Goal: Navigation & Orientation: Go to known website

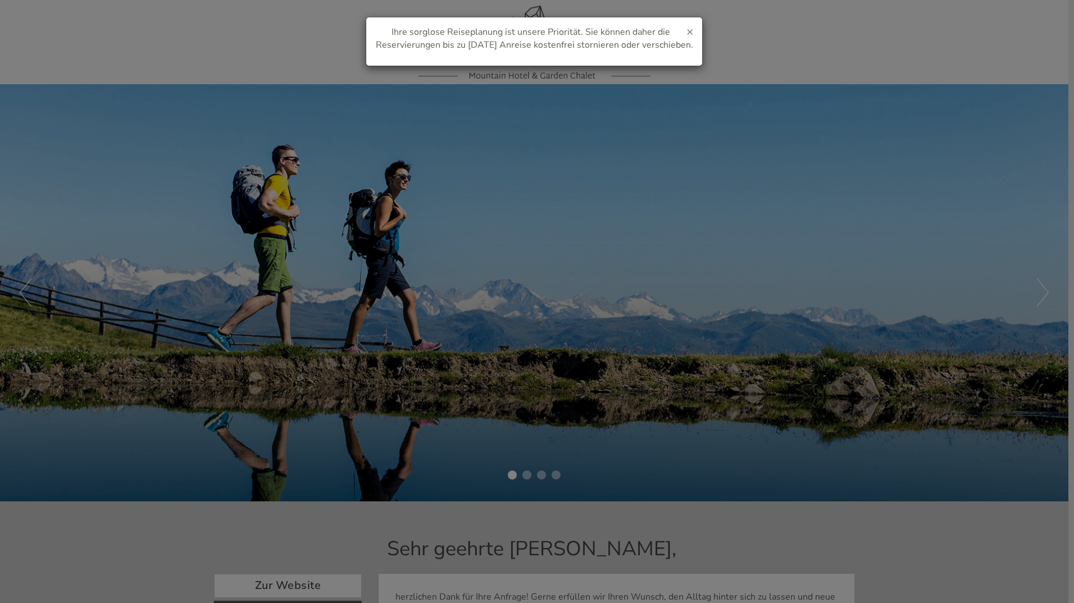
click at [692, 30] on span "×" at bounding box center [690, 32] width 7 height 16
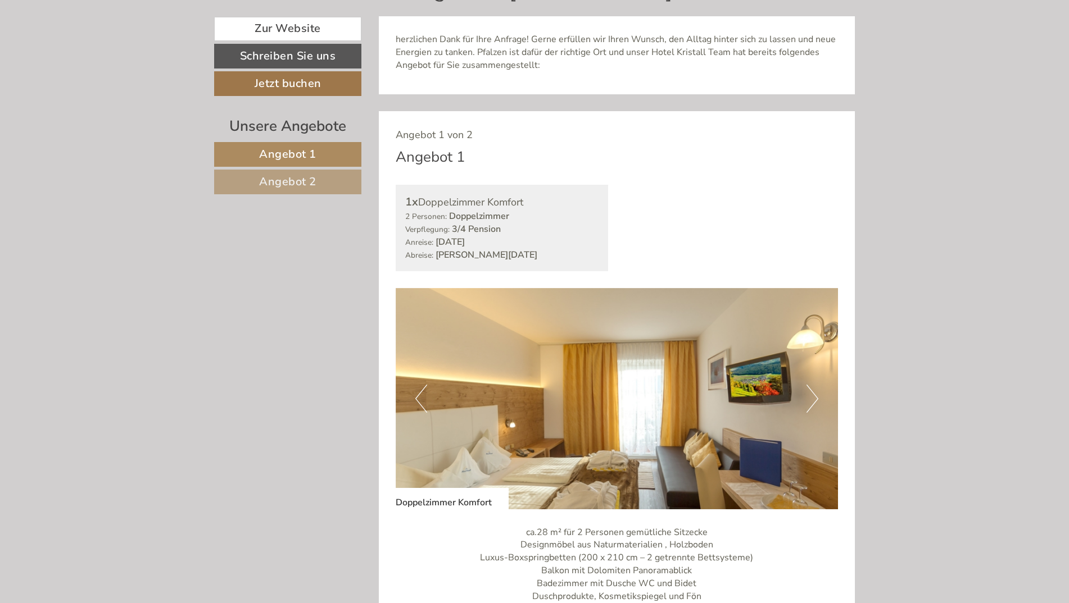
scroll to position [730, 0]
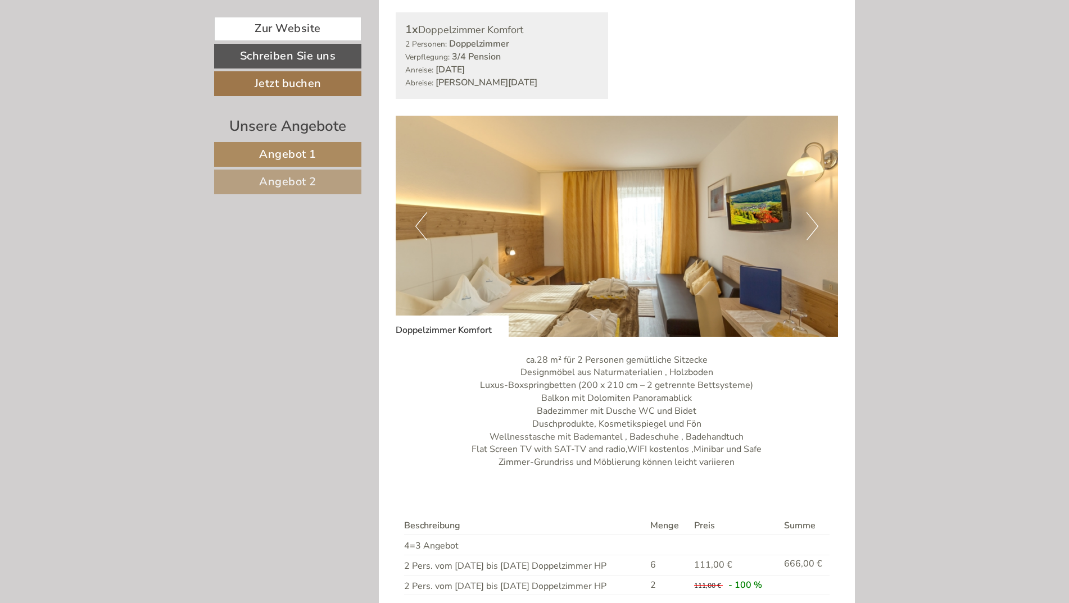
click at [811, 229] on button "Next" at bounding box center [812, 226] width 12 height 28
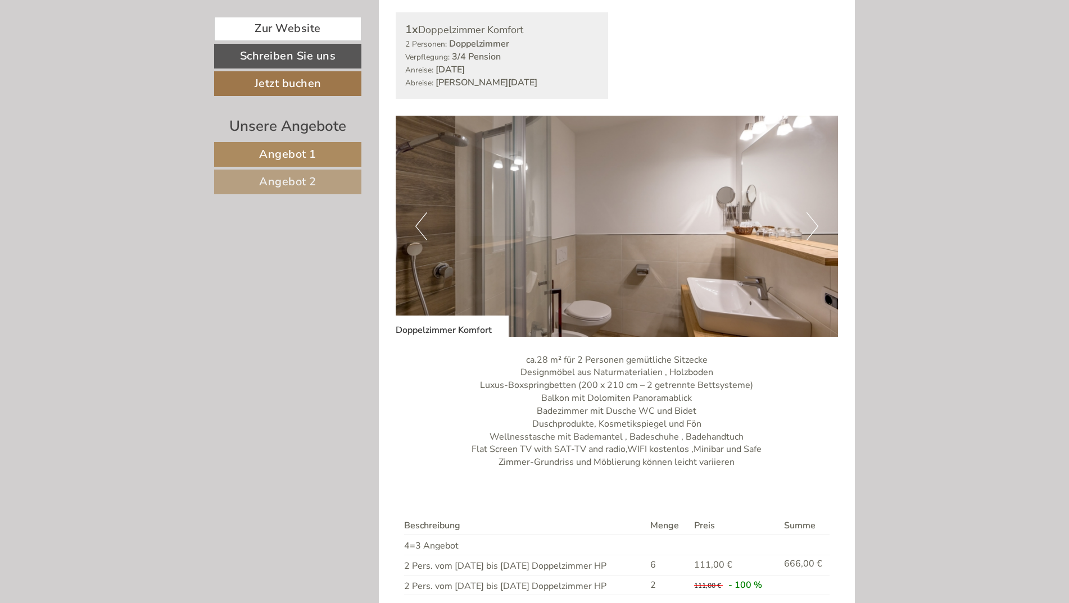
click at [812, 228] on button "Next" at bounding box center [812, 226] width 12 height 28
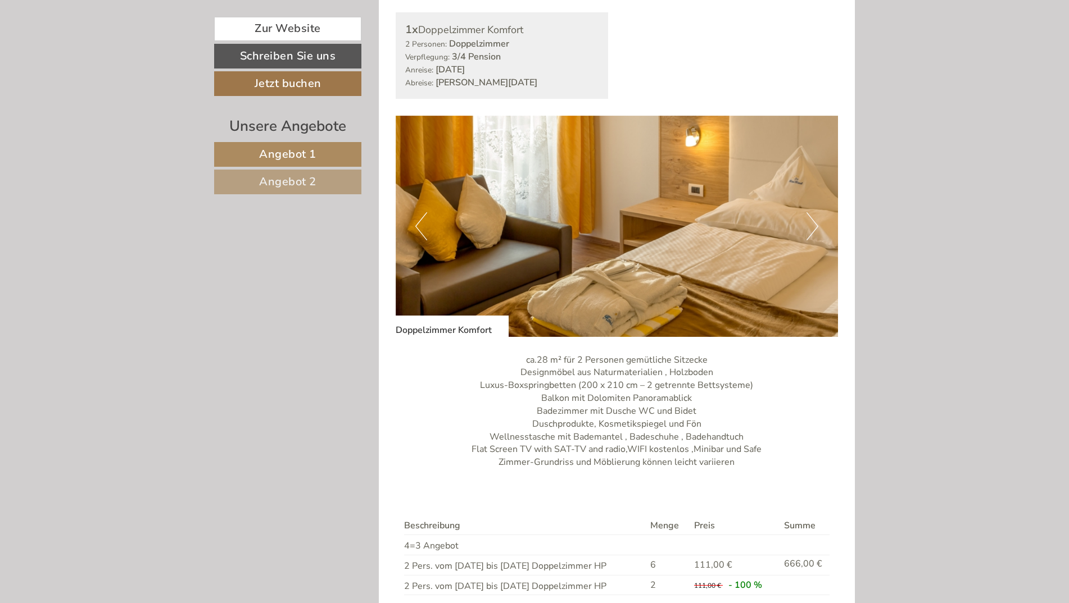
click at [812, 228] on button "Next" at bounding box center [812, 226] width 12 height 28
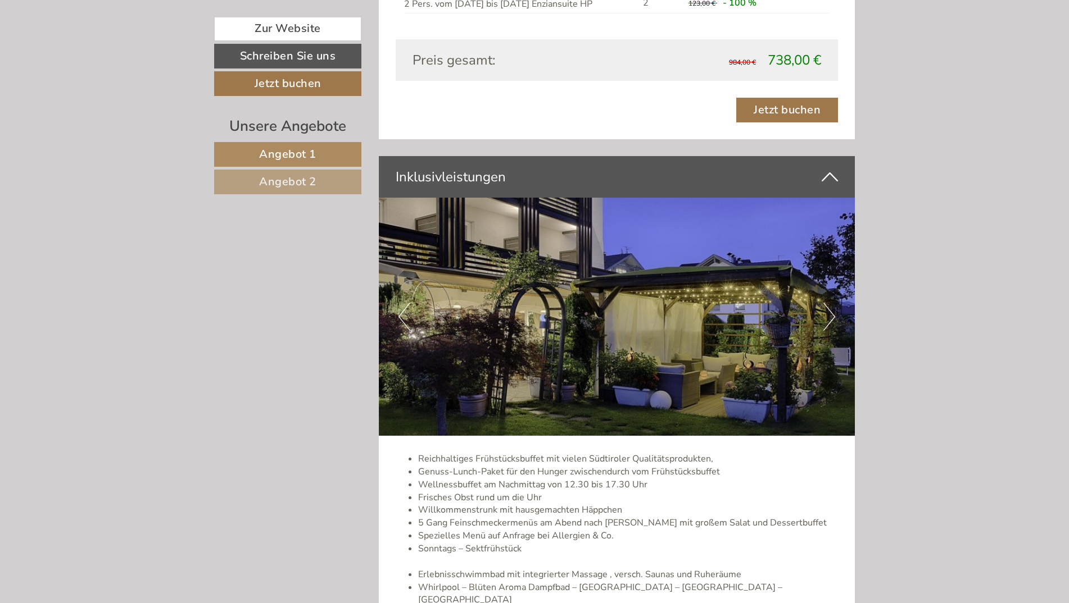
scroll to position [2135, 0]
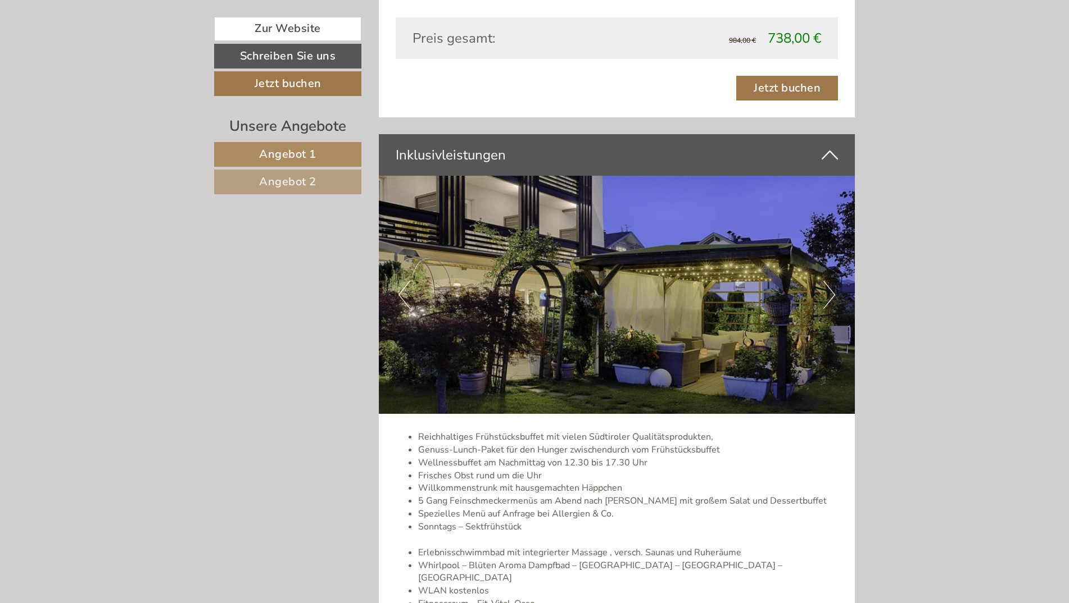
click at [828, 288] on button "Next" at bounding box center [829, 295] width 12 height 28
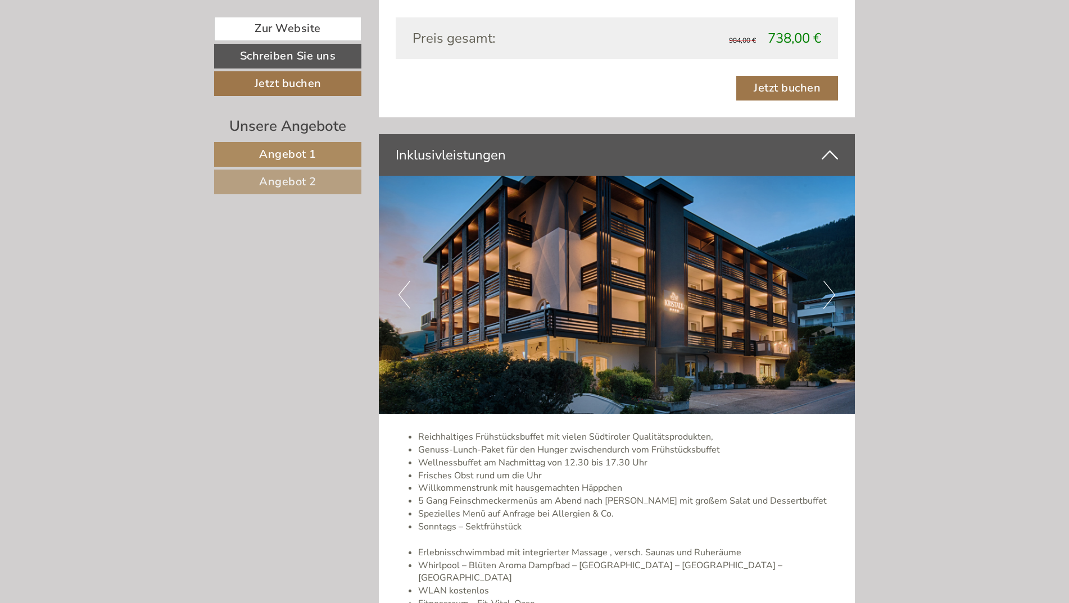
click at [828, 288] on button "Next" at bounding box center [829, 295] width 12 height 28
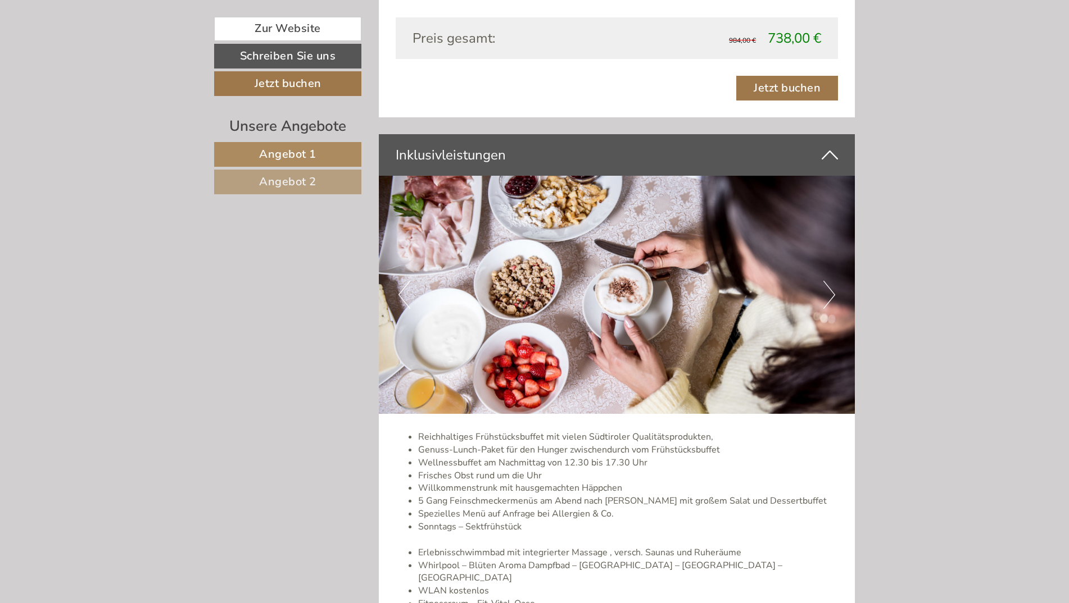
click at [828, 288] on button "Next" at bounding box center [829, 295] width 12 height 28
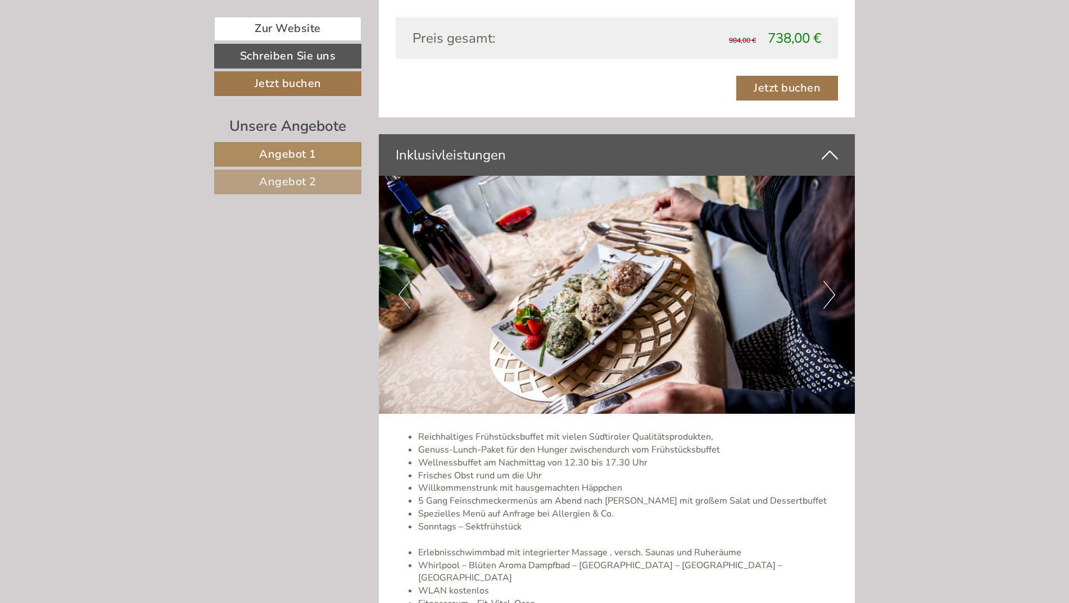
click at [828, 288] on button "Next" at bounding box center [829, 295] width 12 height 28
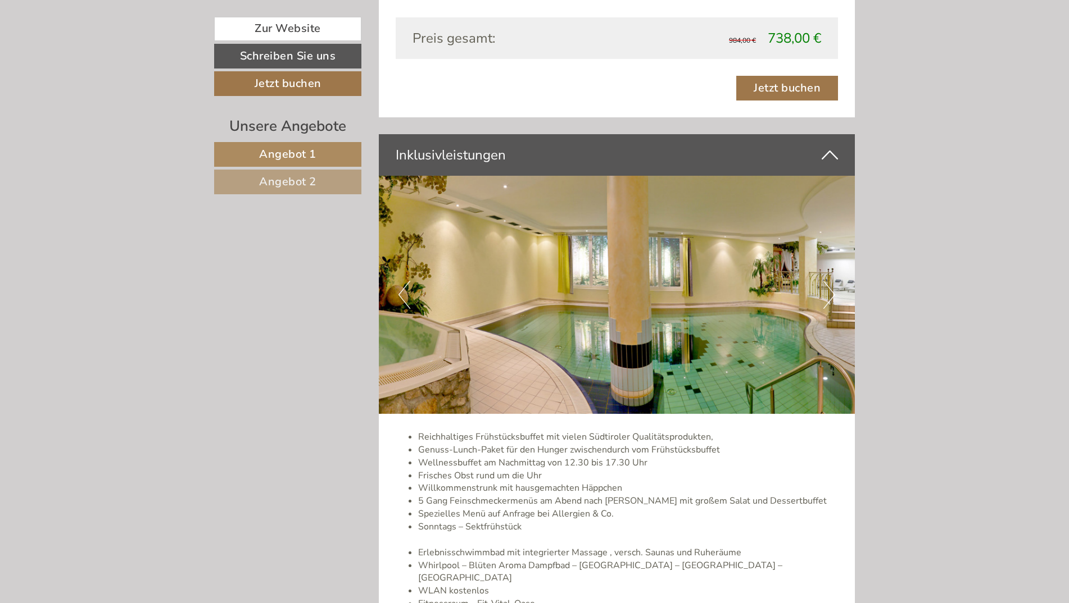
click at [828, 288] on button "Next" at bounding box center [829, 295] width 12 height 28
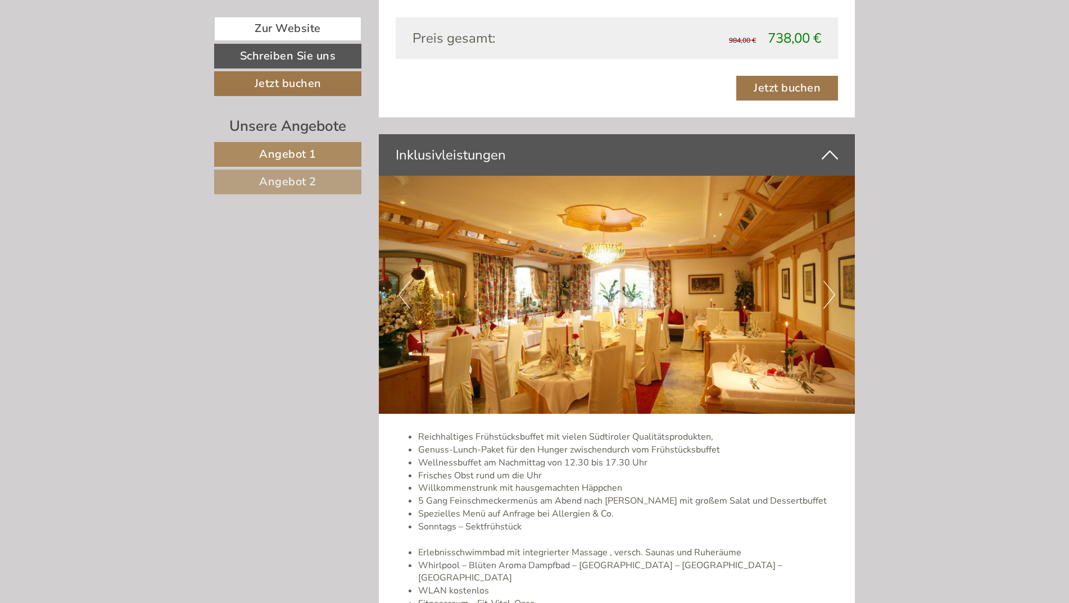
click at [828, 288] on button "Next" at bounding box center [829, 295] width 12 height 28
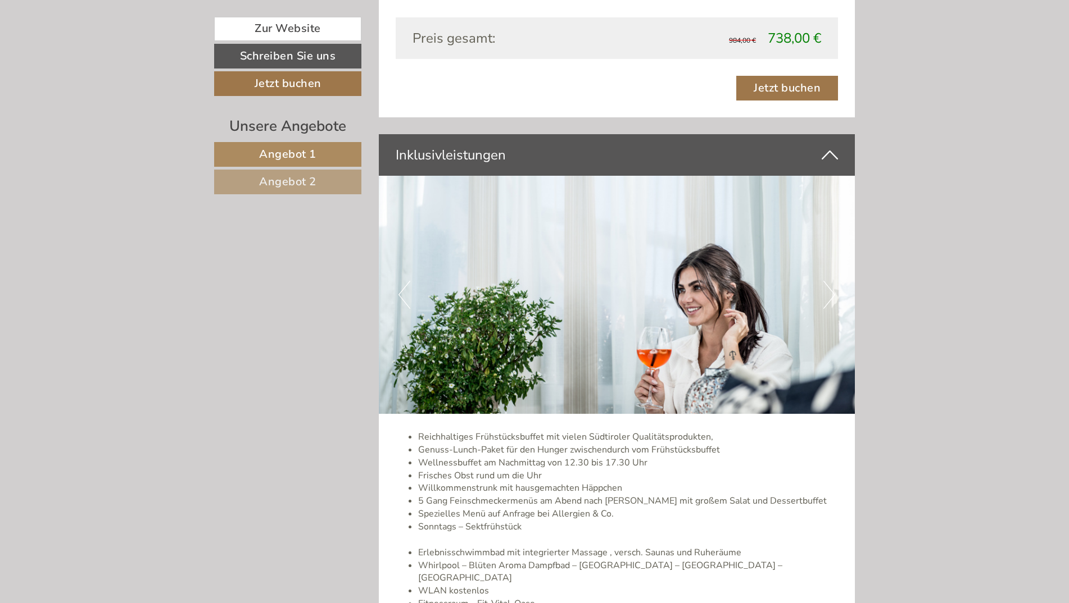
click at [828, 288] on button "Next" at bounding box center [829, 295] width 12 height 28
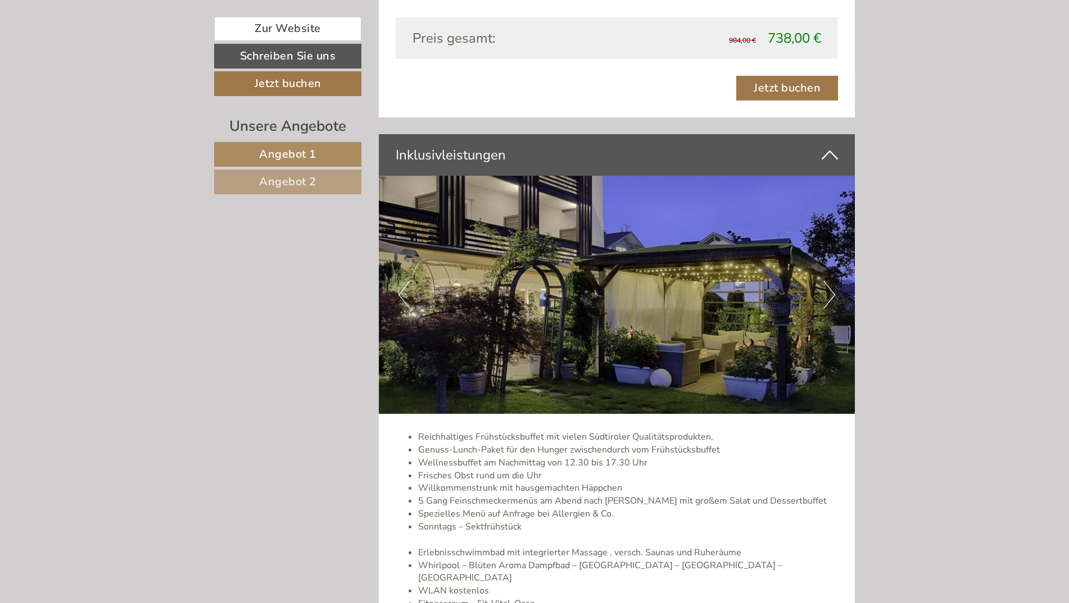
click at [828, 288] on button "Next" at bounding box center [829, 295] width 12 height 28
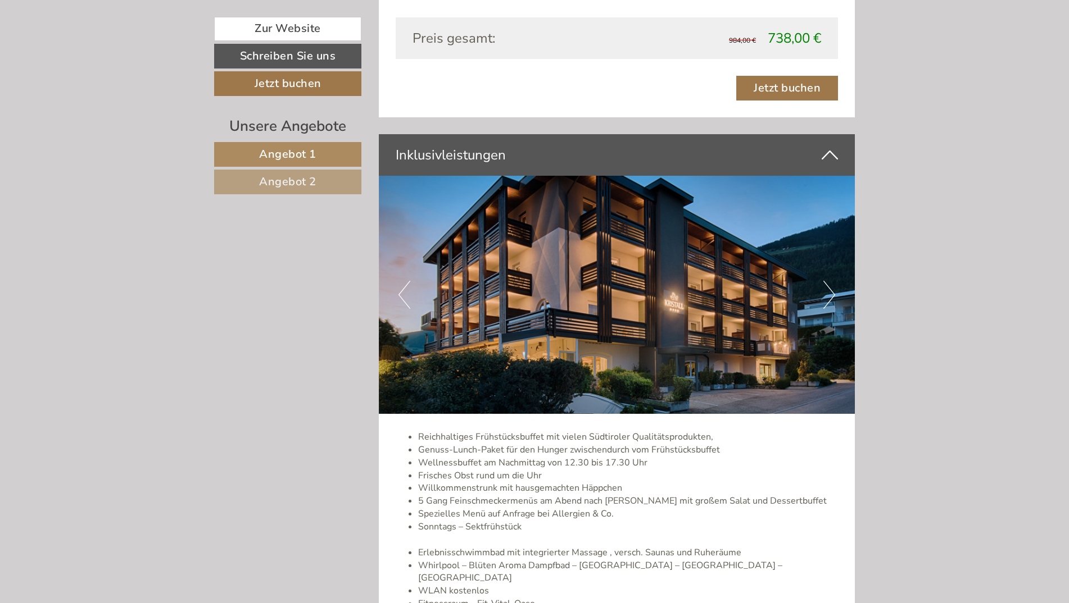
click at [828, 288] on button "Next" at bounding box center [829, 295] width 12 height 28
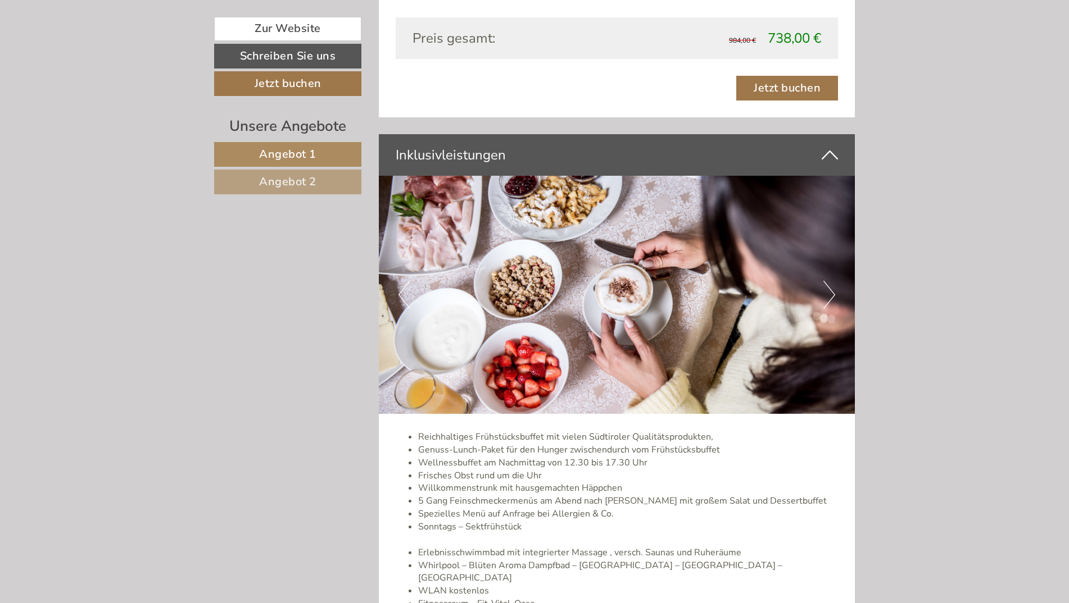
click at [828, 288] on button "Next" at bounding box center [829, 295] width 12 height 28
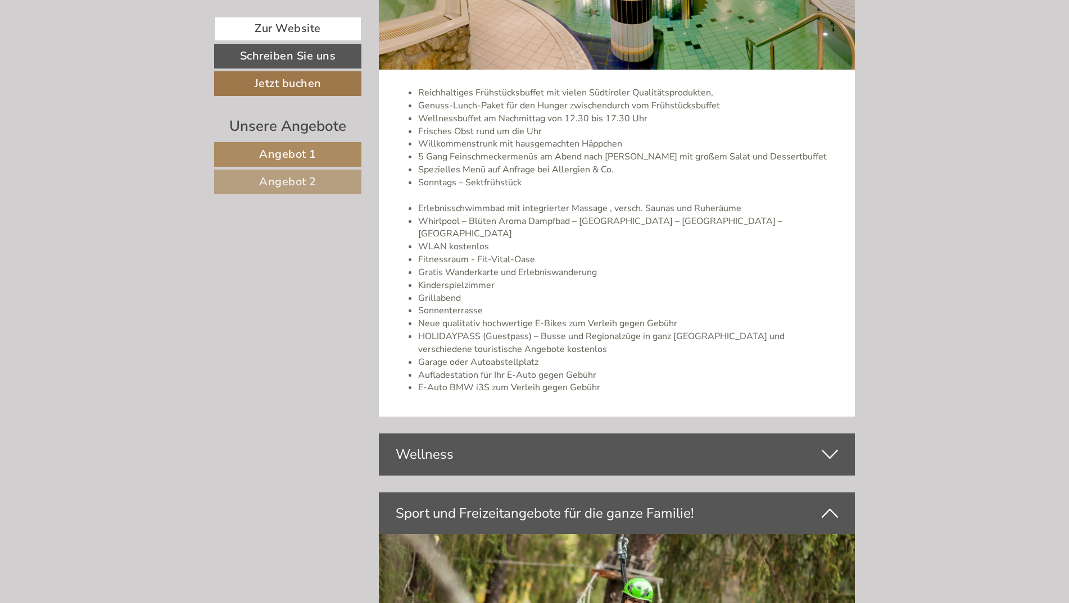
scroll to position [2584, 0]
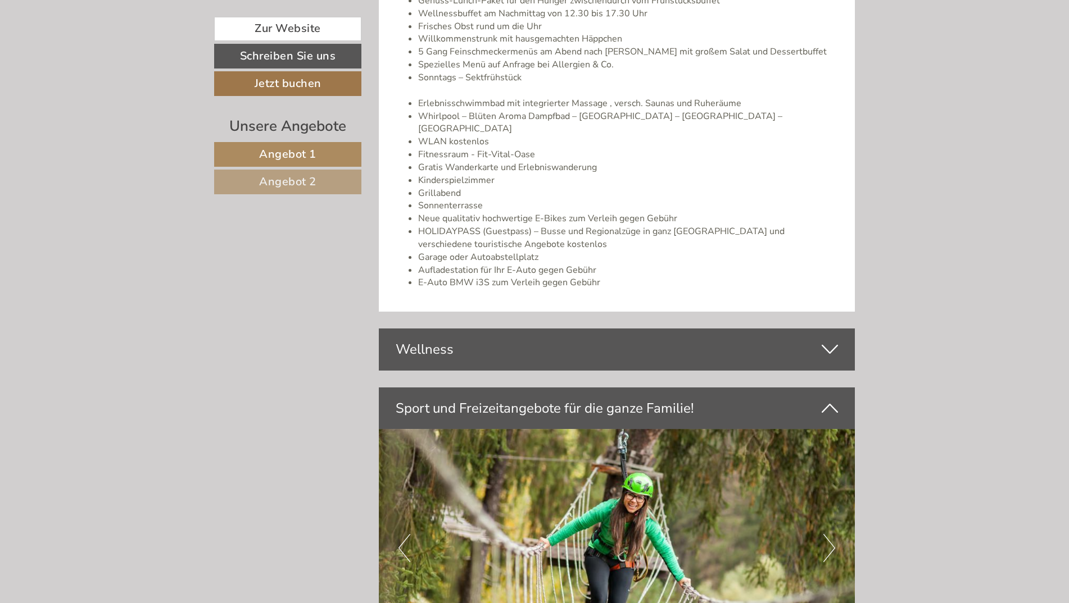
click at [688, 329] on div "Wellness" at bounding box center [617, 350] width 476 height 42
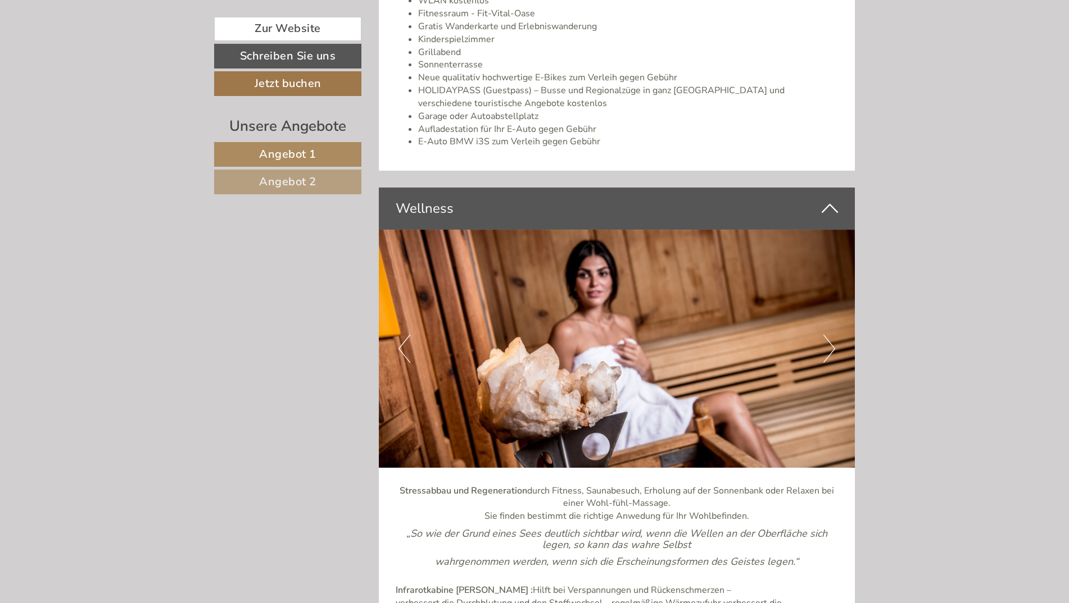
scroll to position [2865, 0]
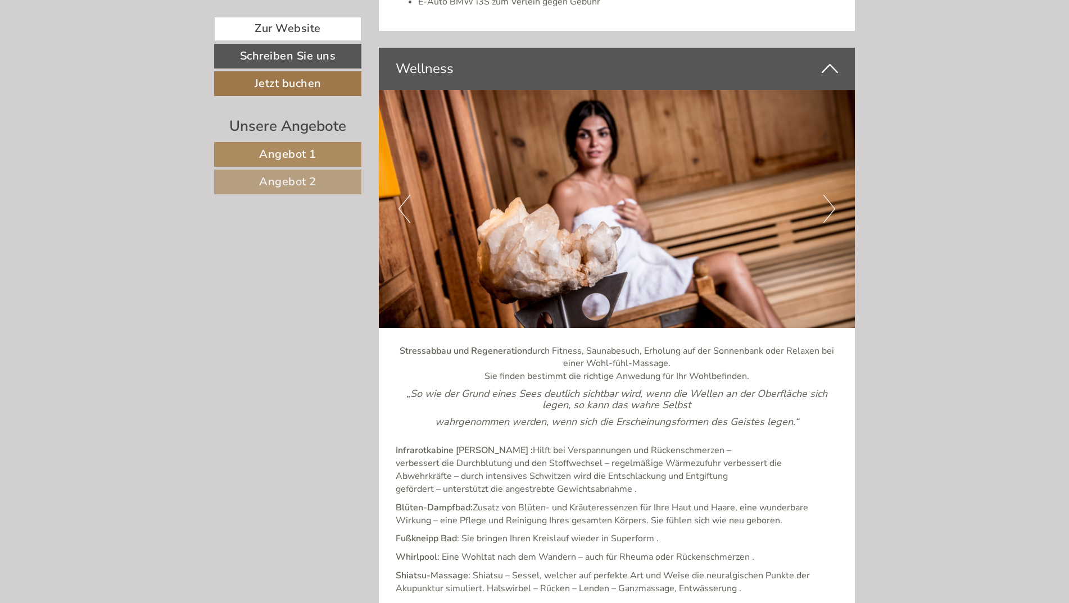
click at [823, 195] on button "Next" at bounding box center [829, 209] width 12 height 28
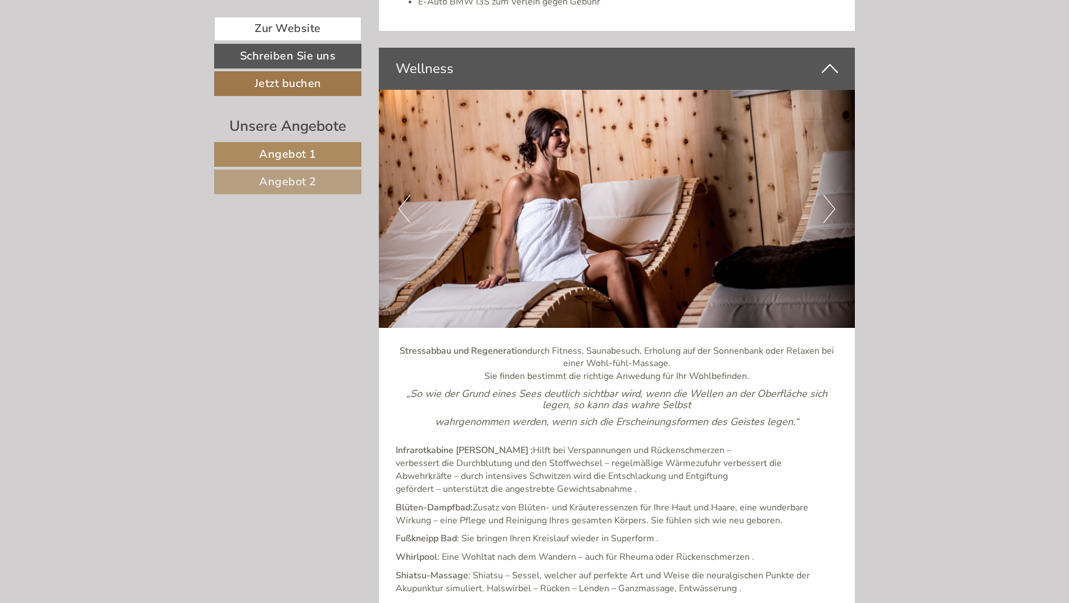
click at [823, 195] on button "Next" at bounding box center [829, 209] width 12 height 28
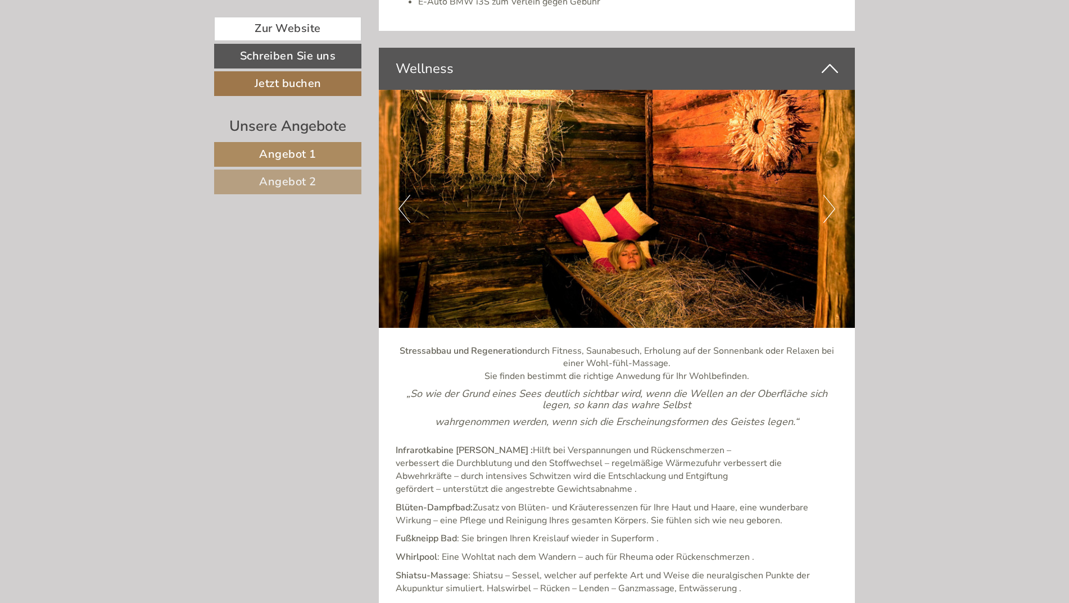
click at [820, 196] on div "Previous Next" at bounding box center [617, 209] width 476 height 238
click at [823, 195] on button "Next" at bounding box center [829, 209] width 12 height 28
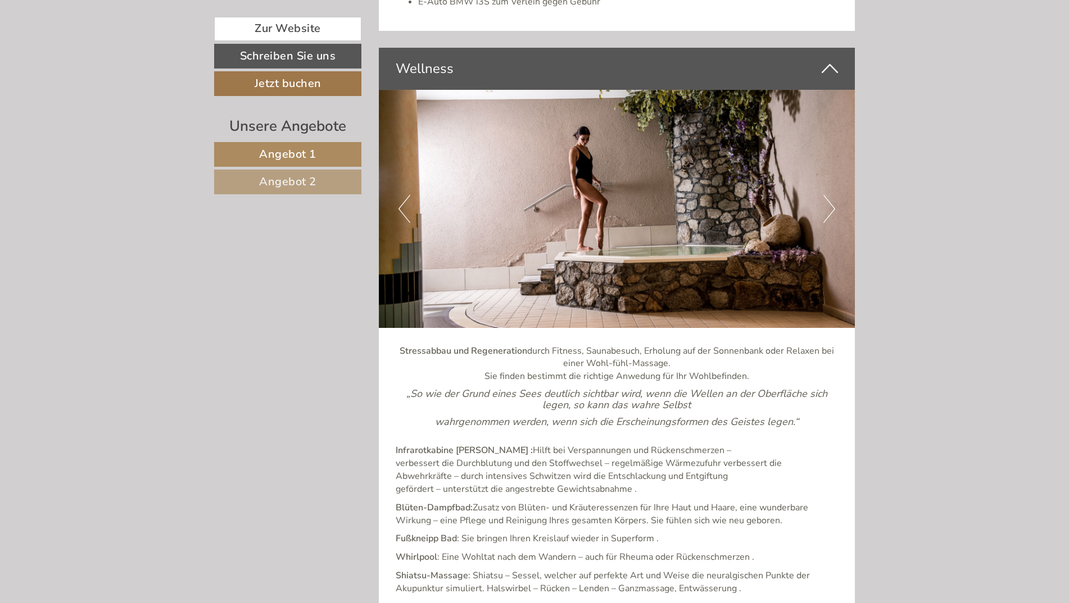
click at [823, 195] on button "Next" at bounding box center [829, 209] width 12 height 28
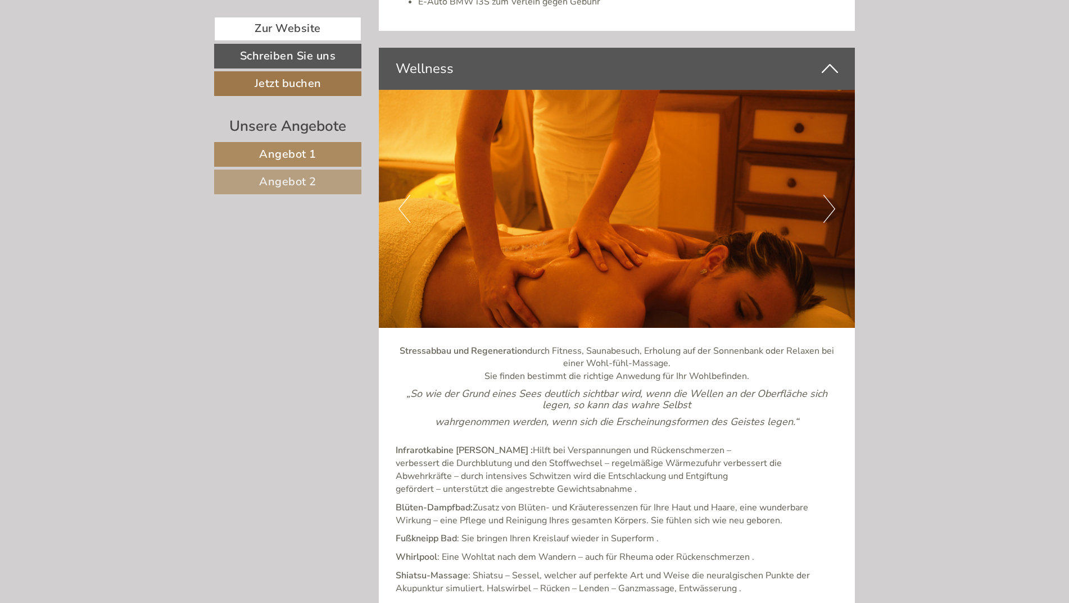
click at [823, 195] on button "Next" at bounding box center [829, 209] width 12 height 28
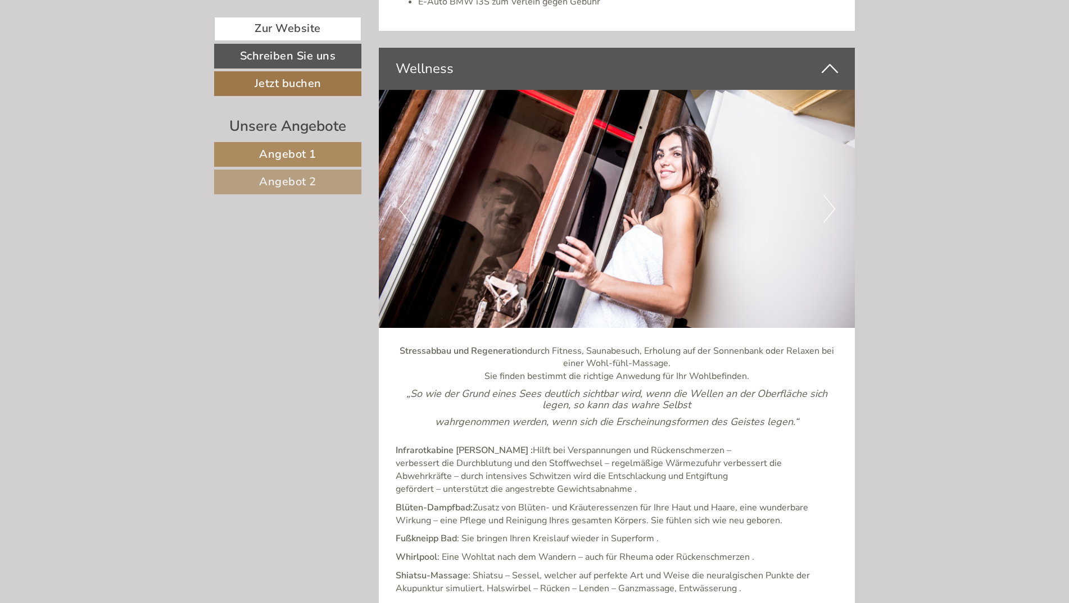
click at [823, 195] on button "Next" at bounding box center [829, 209] width 12 height 28
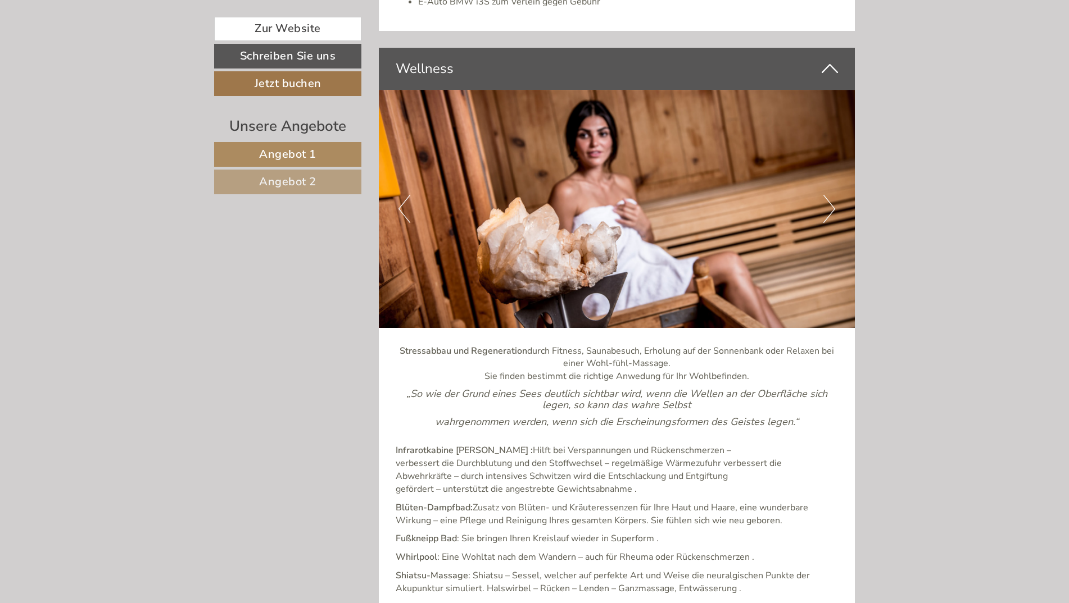
click at [823, 195] on button "Next" at bounding box center [829, 209] width 12 height 28
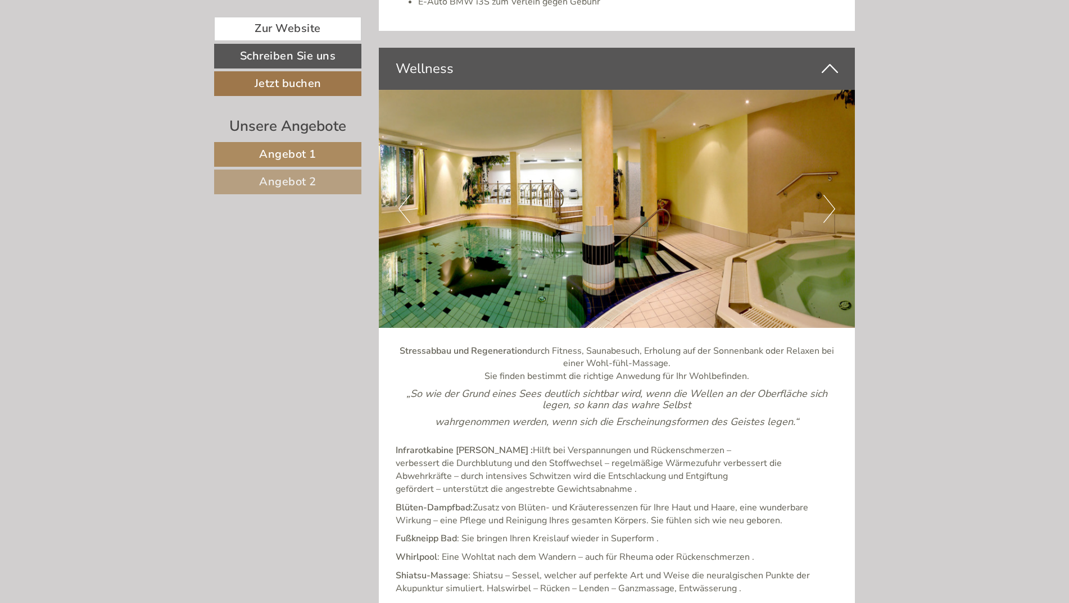
click at [830, 195] on button "Next" at bounding box center [829, 209] width 12 height 28
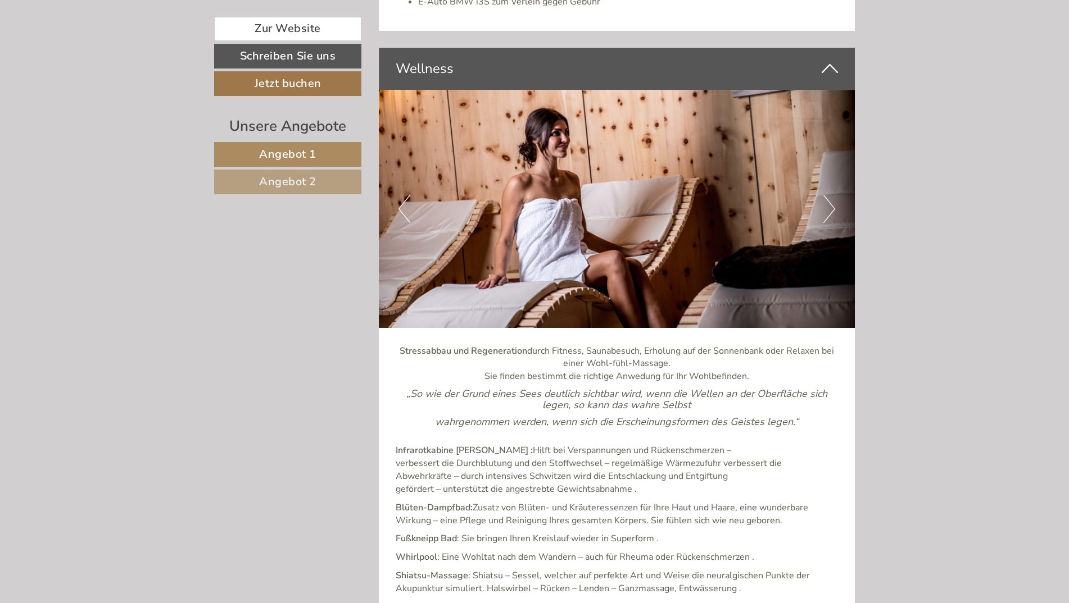
click at [830, 195] on button "Next" at bounding box center [829, 209] width 12 height 28
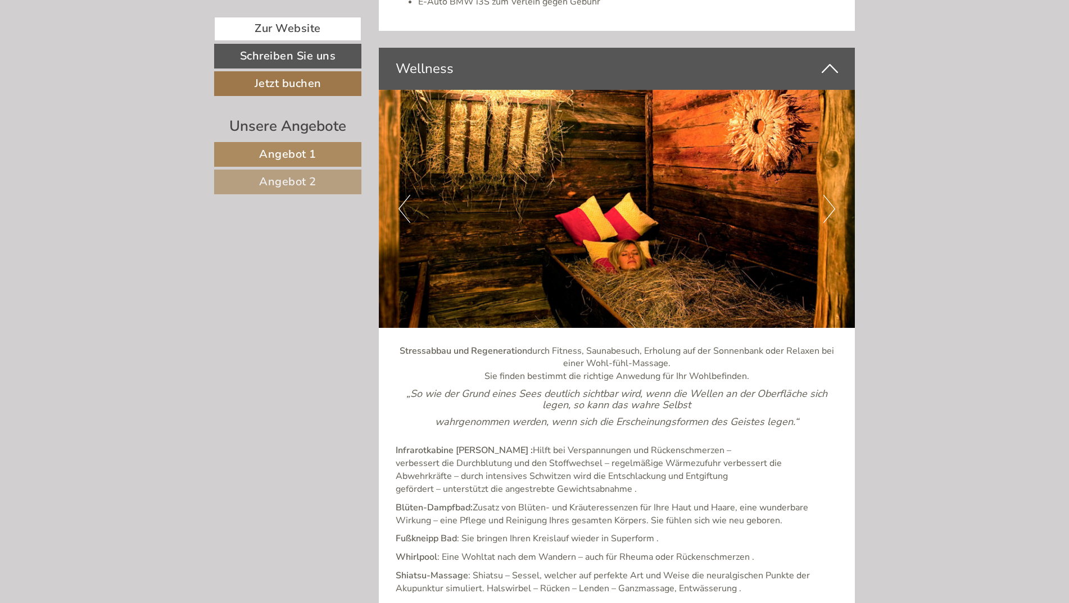
click at [830, 195] on button "Next" at bounding box center [829, 209] width 12 height 28
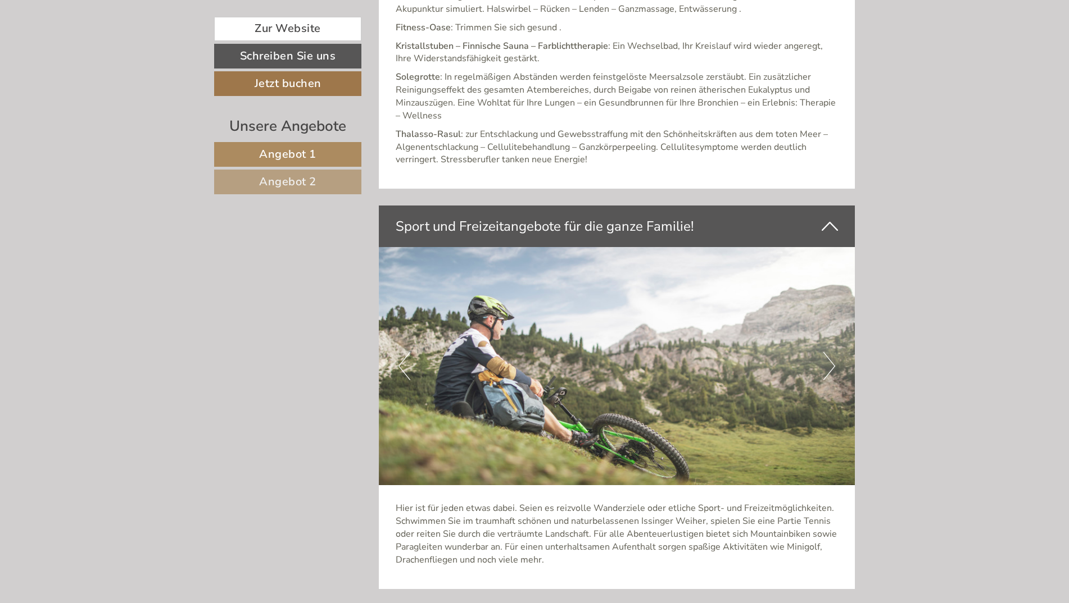
scroll to position [3483, 0]
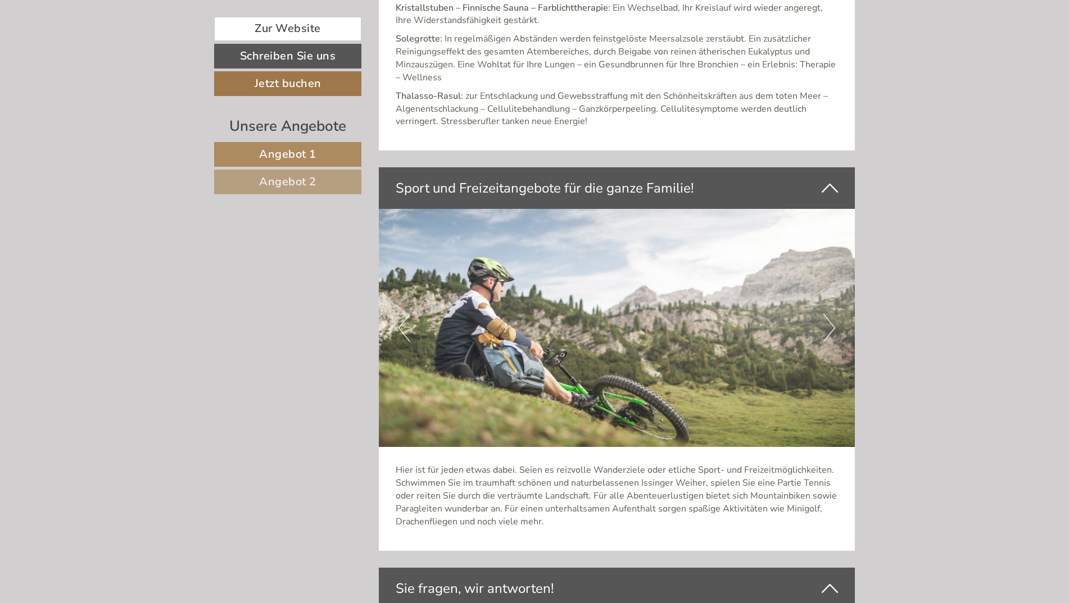
click at [817, 308] on img at bounding box center [617, 328] width 476 height 238
click at [830, 314] on button "Next" at bounding box center [829, 328] width 12 height 28
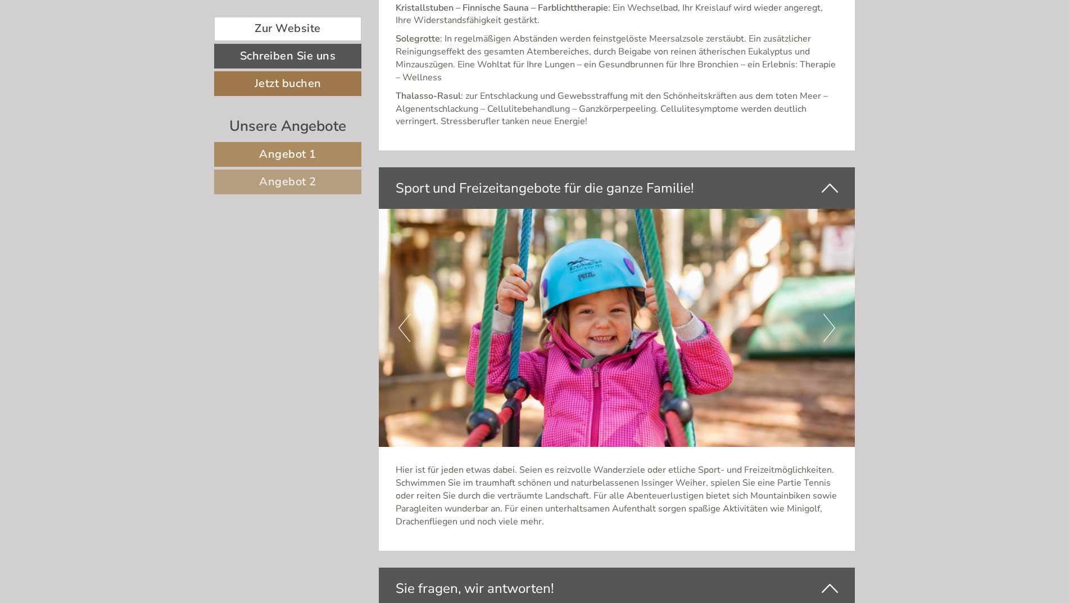
click at [830, 314] on button "Next" at bounding box center [829, 328] width 12 height 28
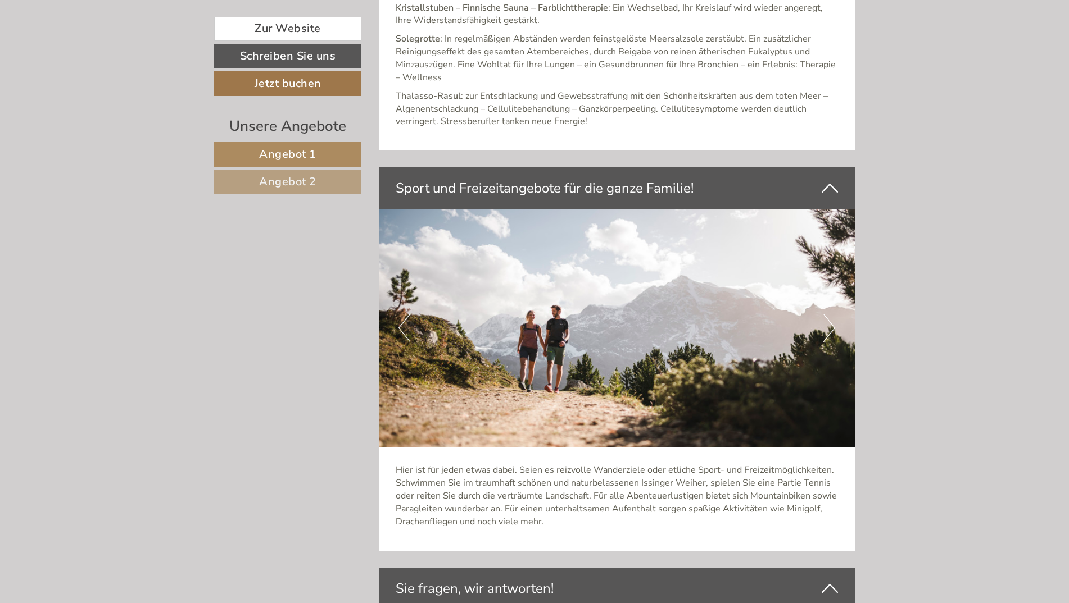
click at [831, 314] on button "Next" at bounding box center [829, 328] width 12 height 28
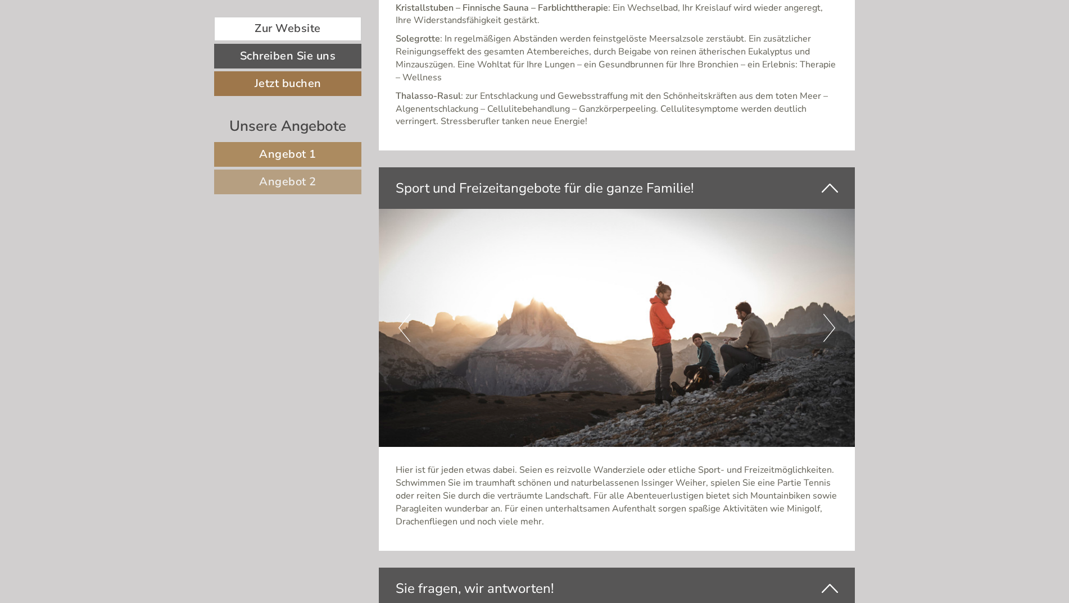
click at [831, 314] on button "Next" at bounding box center [829, 328] width 12 height 28
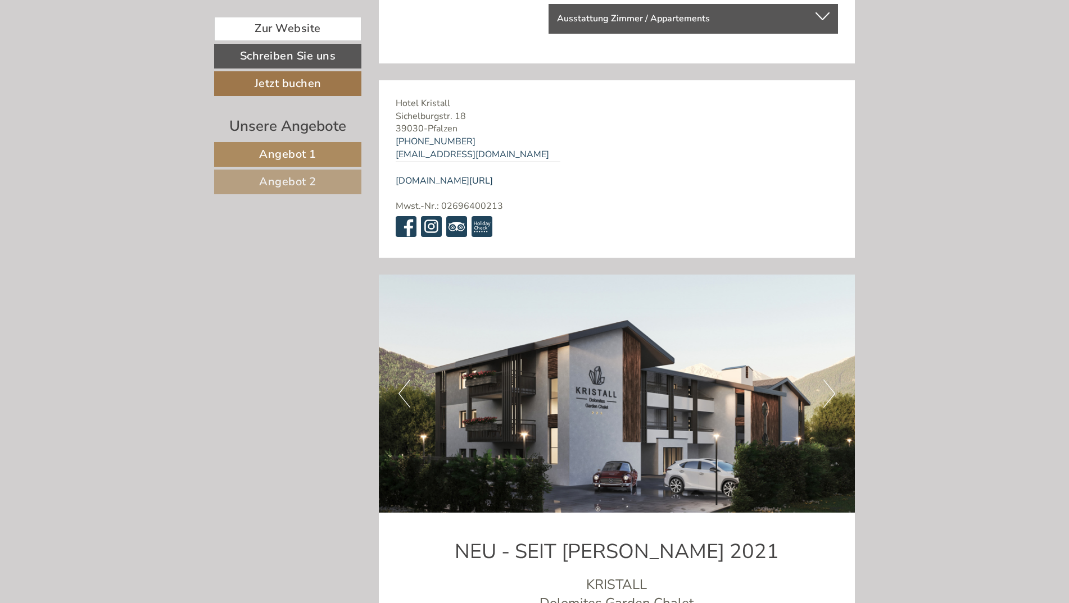
scroll to position [4663, 0]
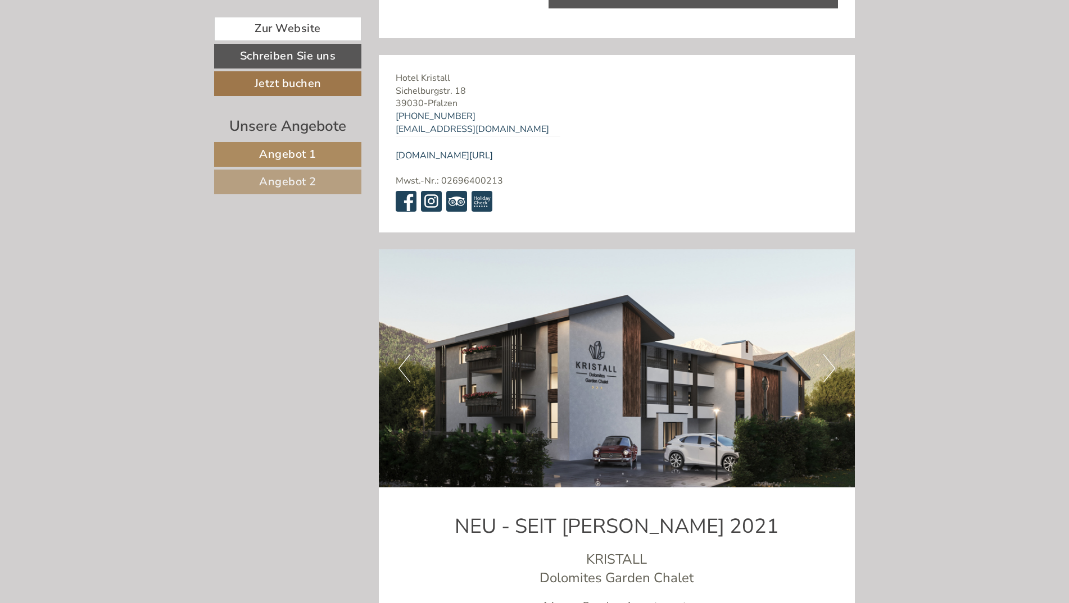
click at [826, 358] on button "Next" at bounding box center [829, 368] width 12 height 28
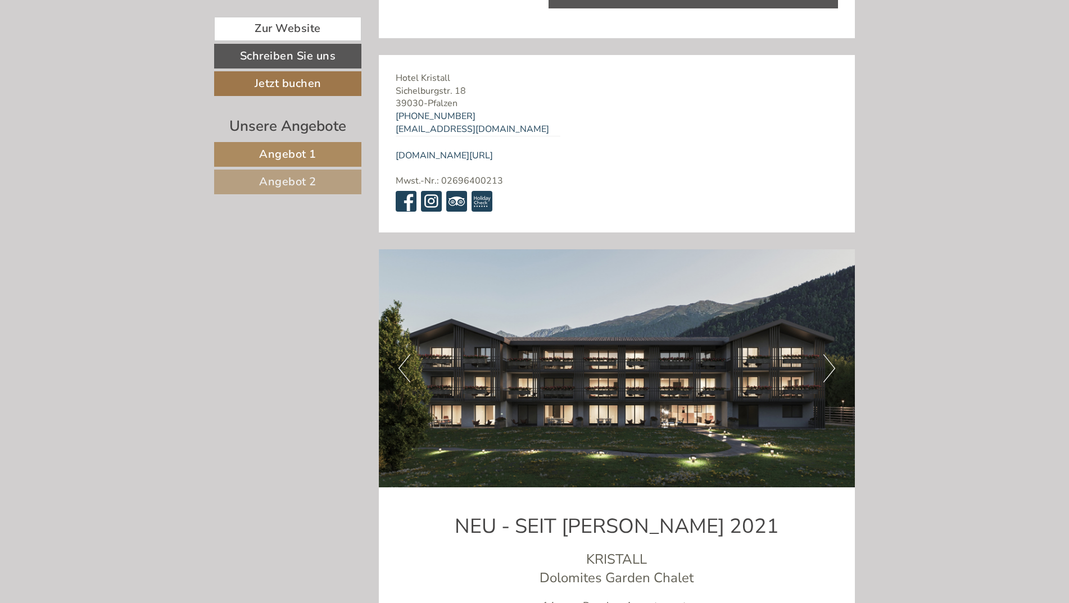
click at [826, 358] on button "Next" at bounding box center [829, 368] width 12 height 28
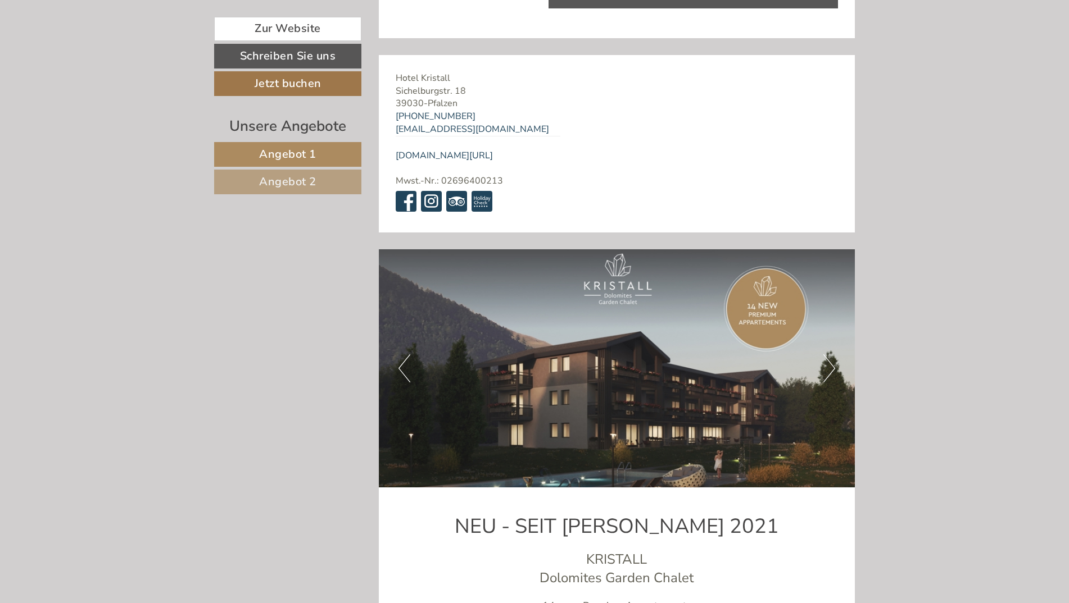
click at [826, 358] on button "Next" at bounding box center [829, 368] width 12 height 28
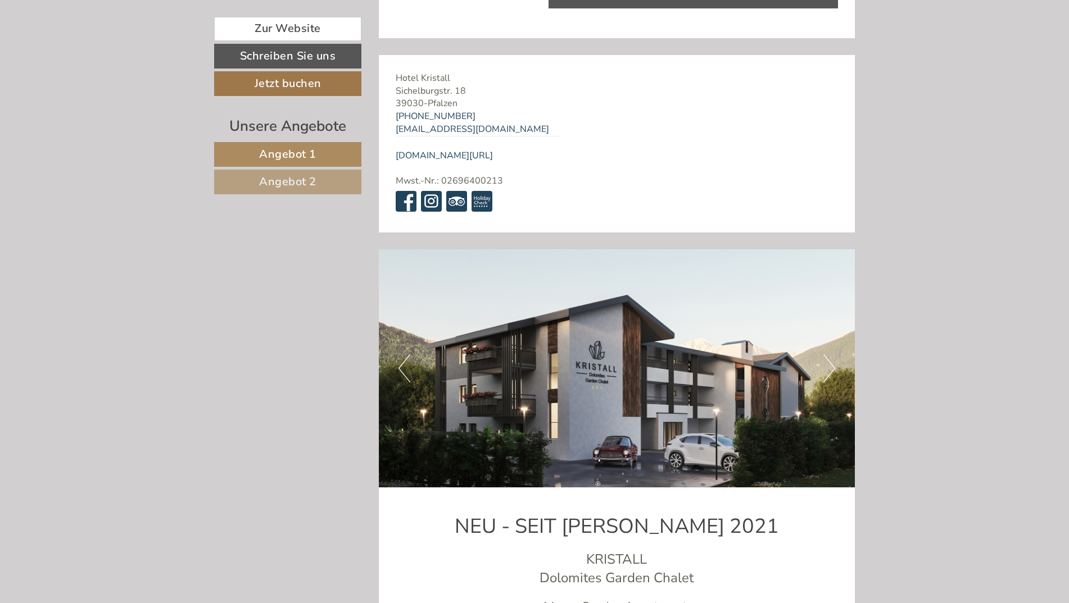
click at [826, 358] on button "Next" at bounding box center [829, 368] width 12 height 28
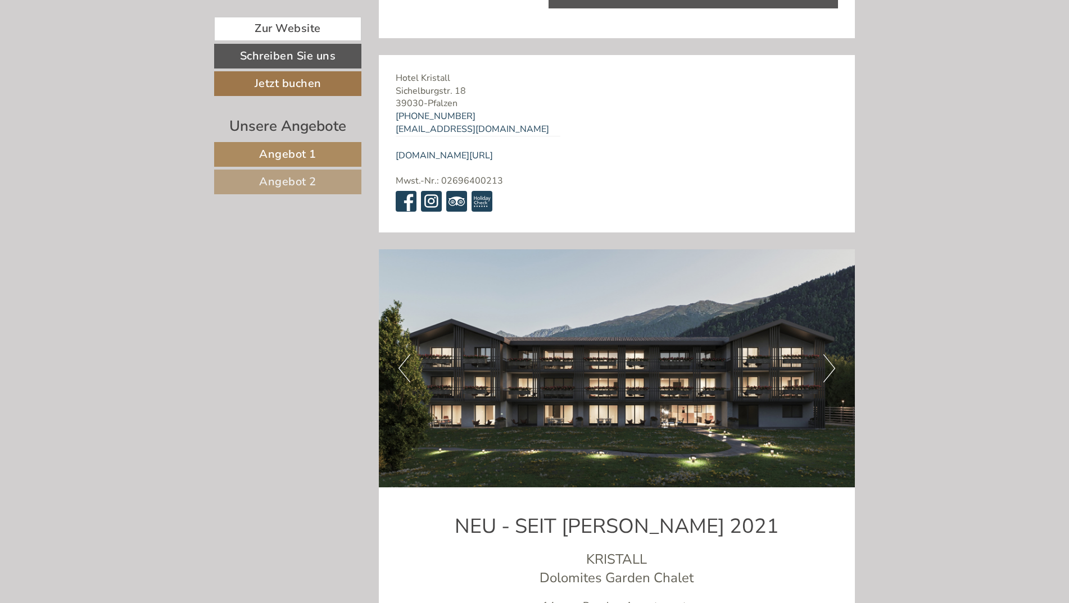
click at [826, 358] on button "Next" at bounding box center [829, 368] width 12 height 28
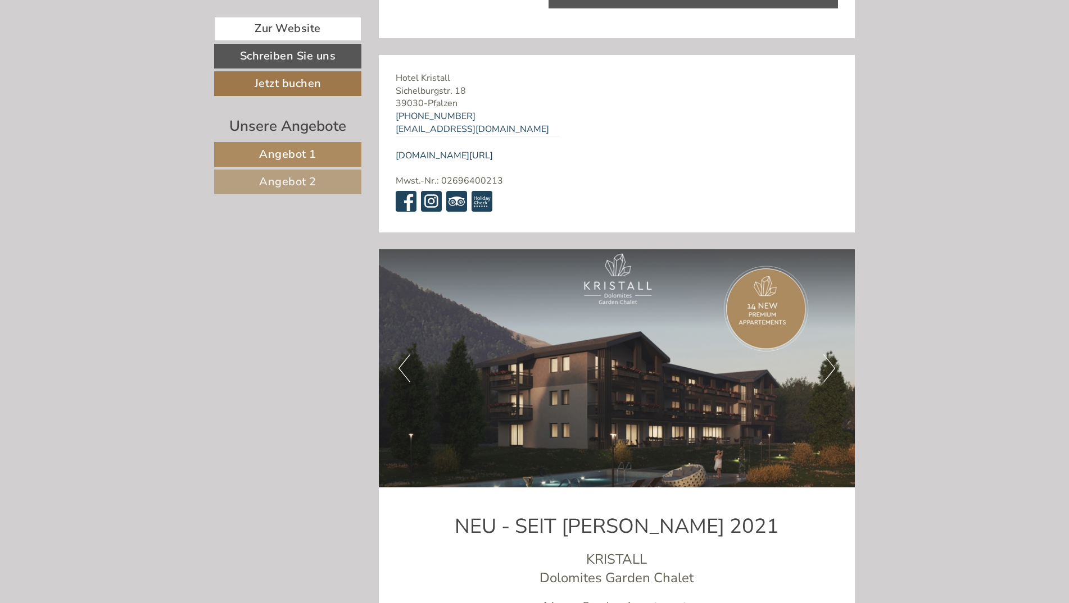
click at [826, 358] on button "Next" at bounding box center [829, 368] width 12 height 28
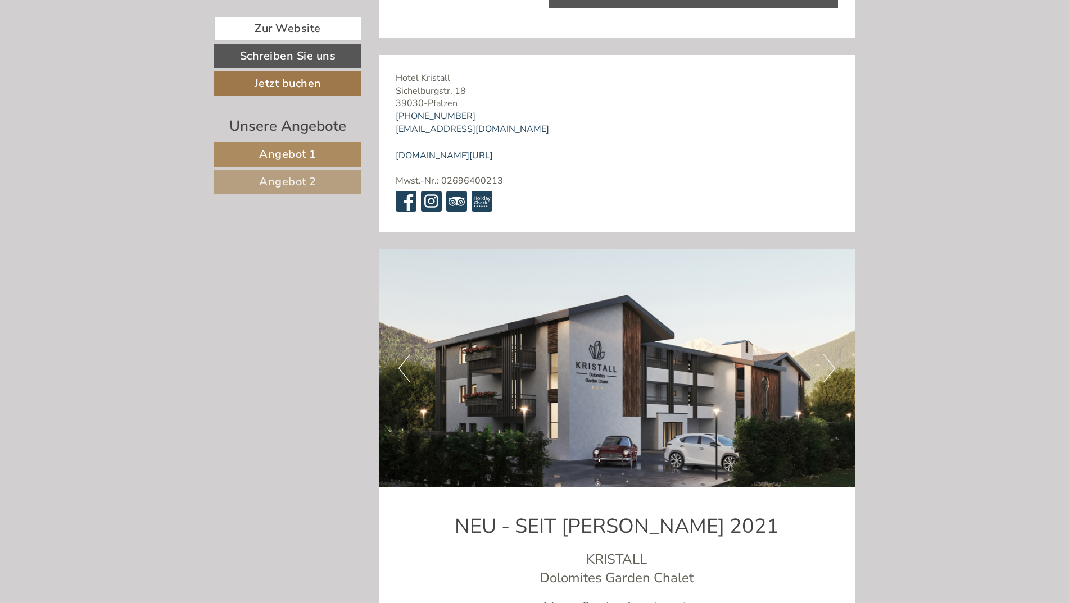
click at [826, 358] on button "Next" at bounding box center [829, 368] width 12 height 28
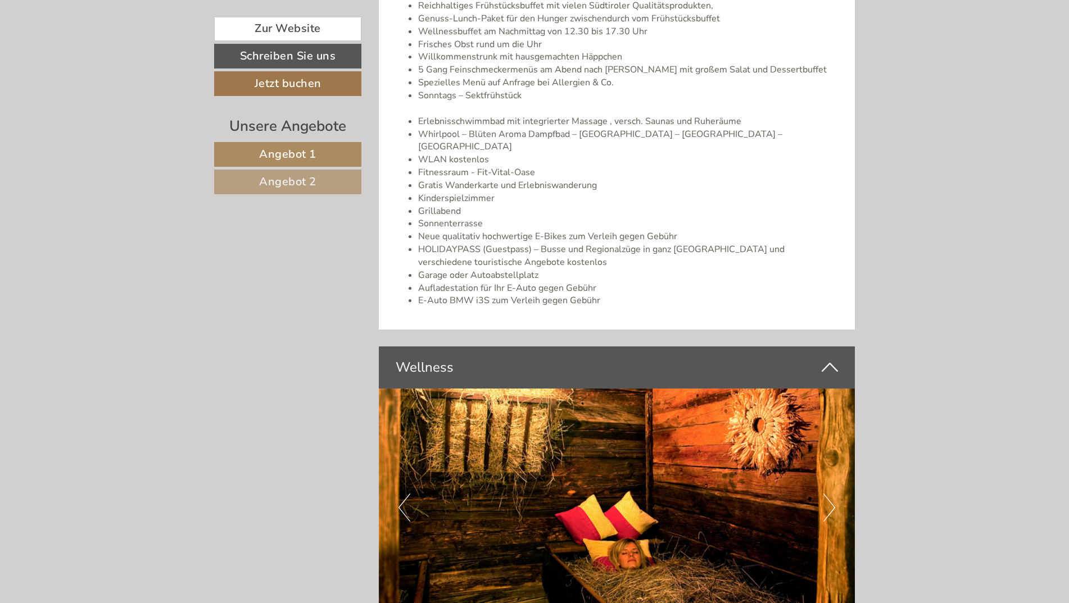
scroll to position [2371, 0]
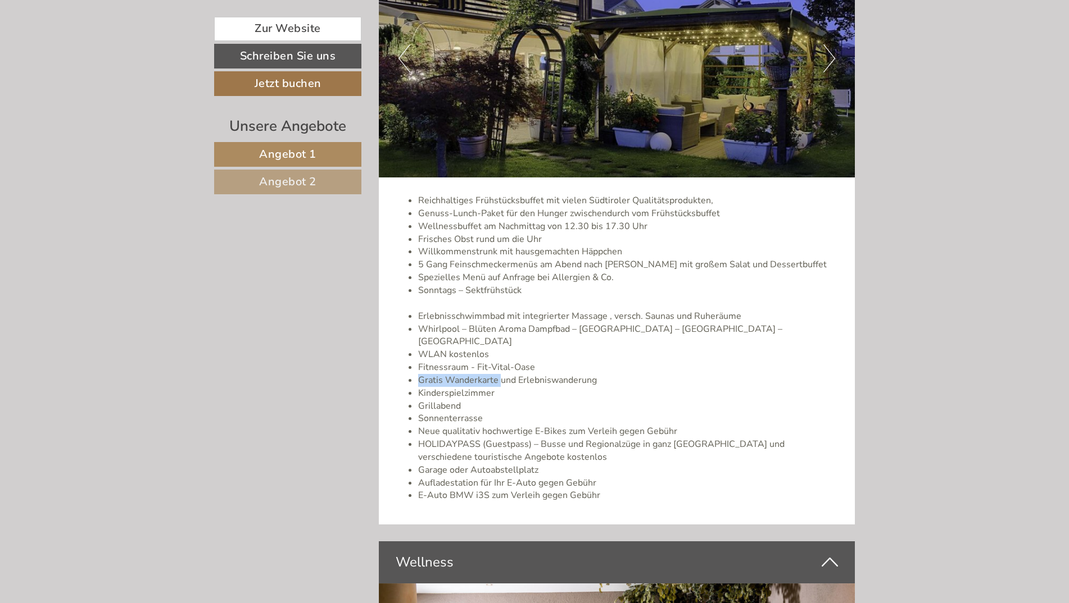
drag, startPoint x: 414, startPoint y: 369, endPoint x: 499, endPoint y: 370, distance: 84.8
click at [499, 370] on ul "Reichhaltiges Frühstücksbuffet mit vielen Südtiroler Qualitätsprodukten, Genuss…" at bounding box center [617, 348] width 443 height 308
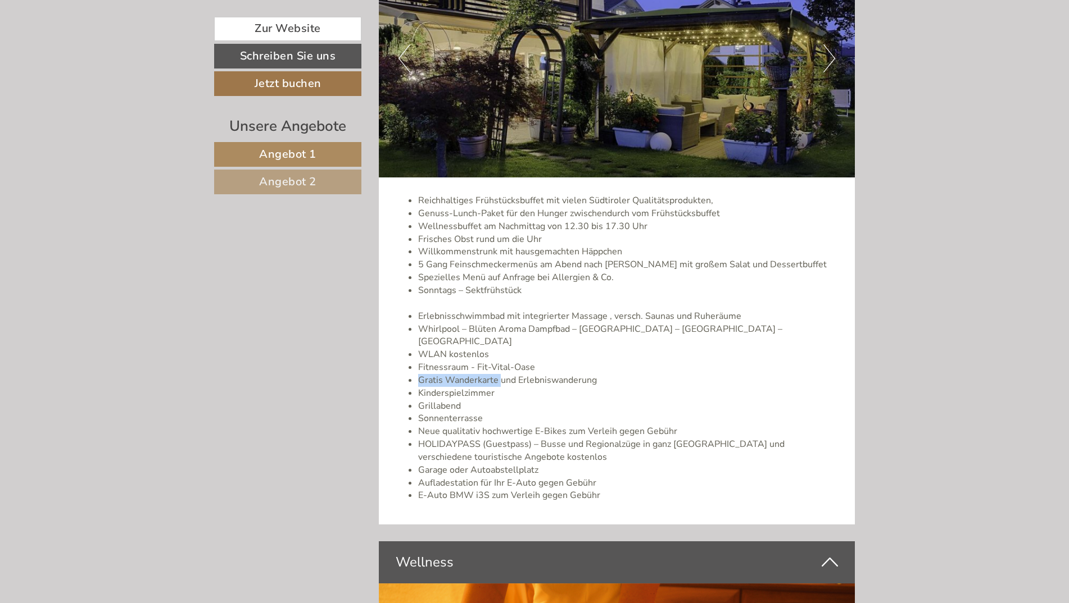
drag, startPoint x: 499, startPoint y: 370, endPoint x: 484, endPoint y: 366, distance: 15.0
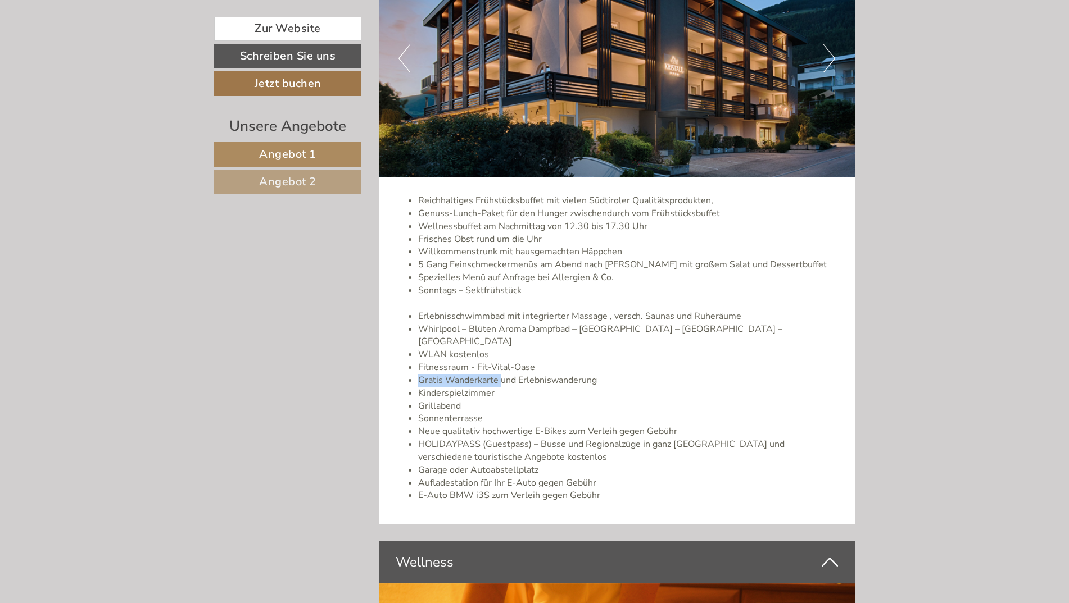
copy li "Gratis Wanderkarte"
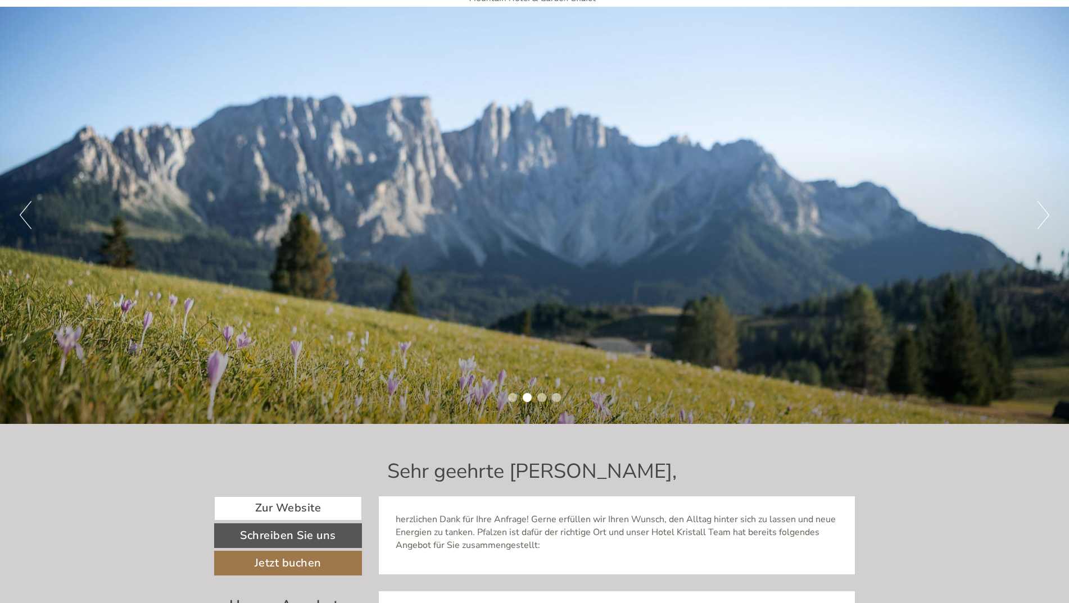
scroll to position [0, 0]
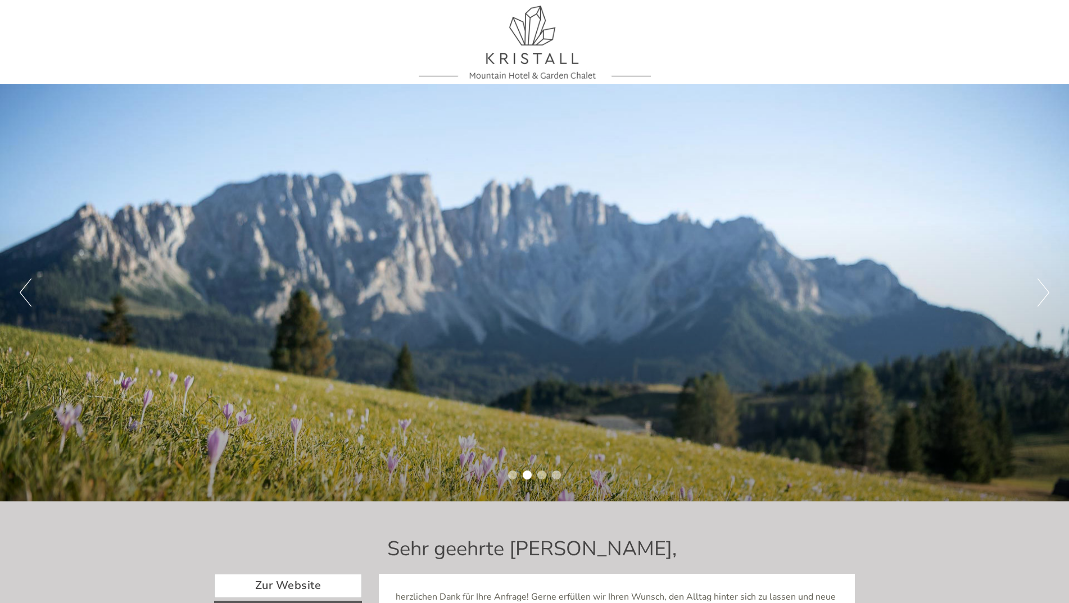
click at [577, 42] on div at bounding box center [534, 42] width 629 height 73
click at [556, 43] on div at bounding box center [534, 42] width 629 height 73
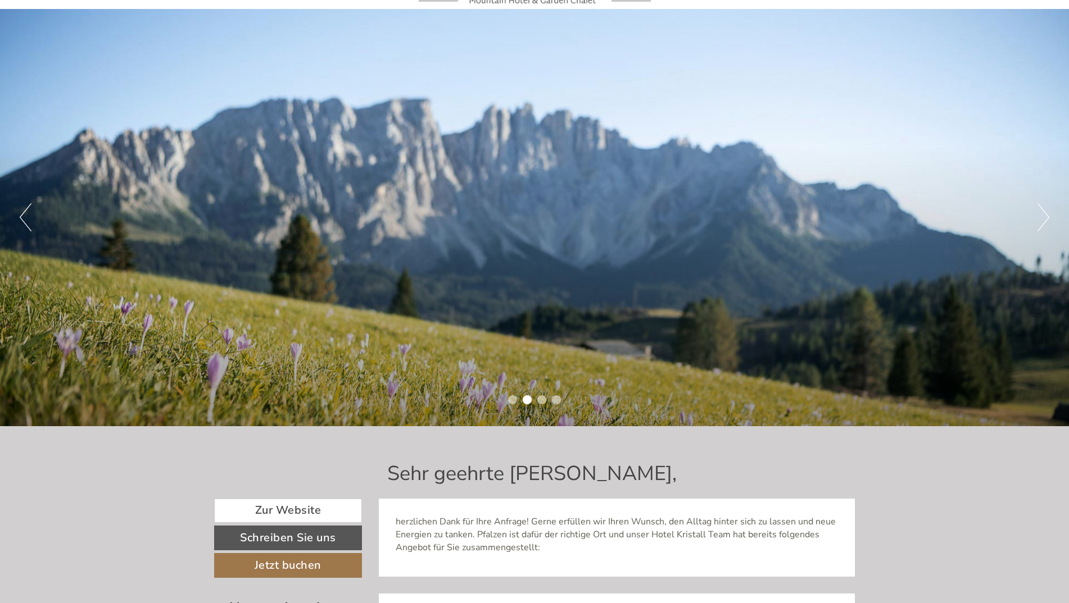
scroll to position [169, 0]
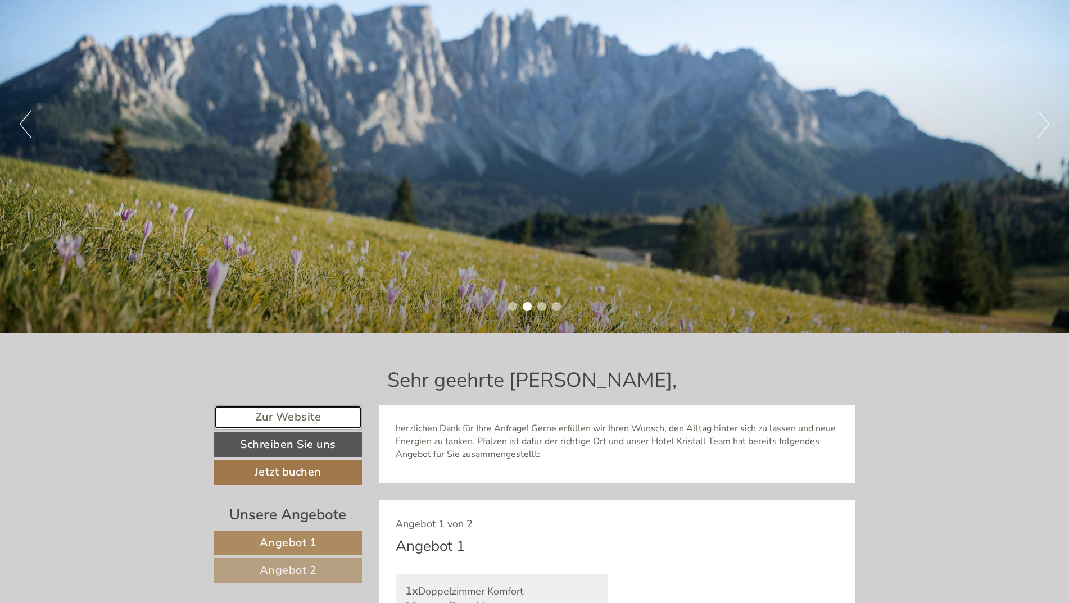
click at [284, 415] on link "Zur Website" at bounding box center [288, 418] width 148 height 24
